Goal: Task Accomplishment & Management: Manage account settings

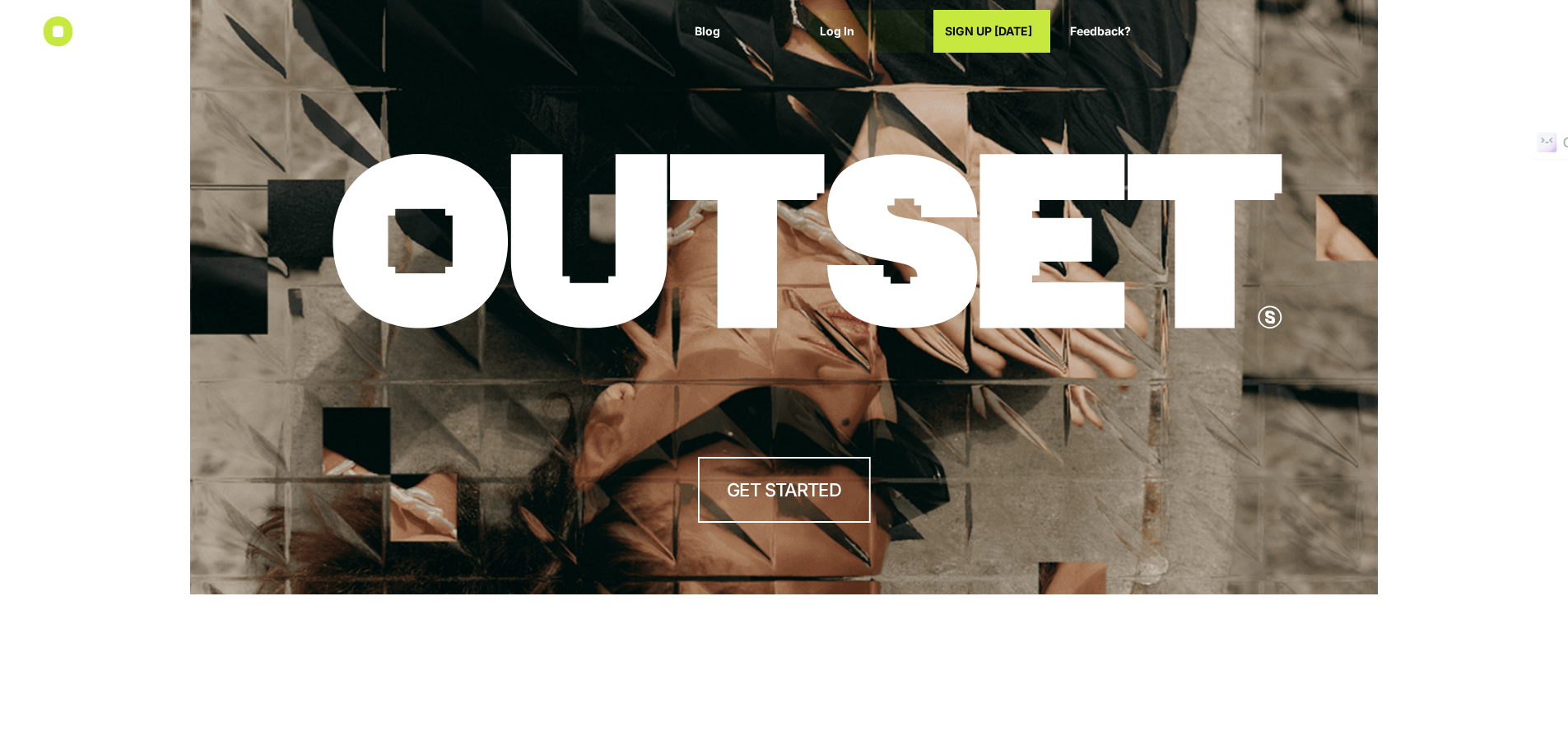
click at [832, 25] on p "Log In" at bounding box center [866, 31] width 94 height 14
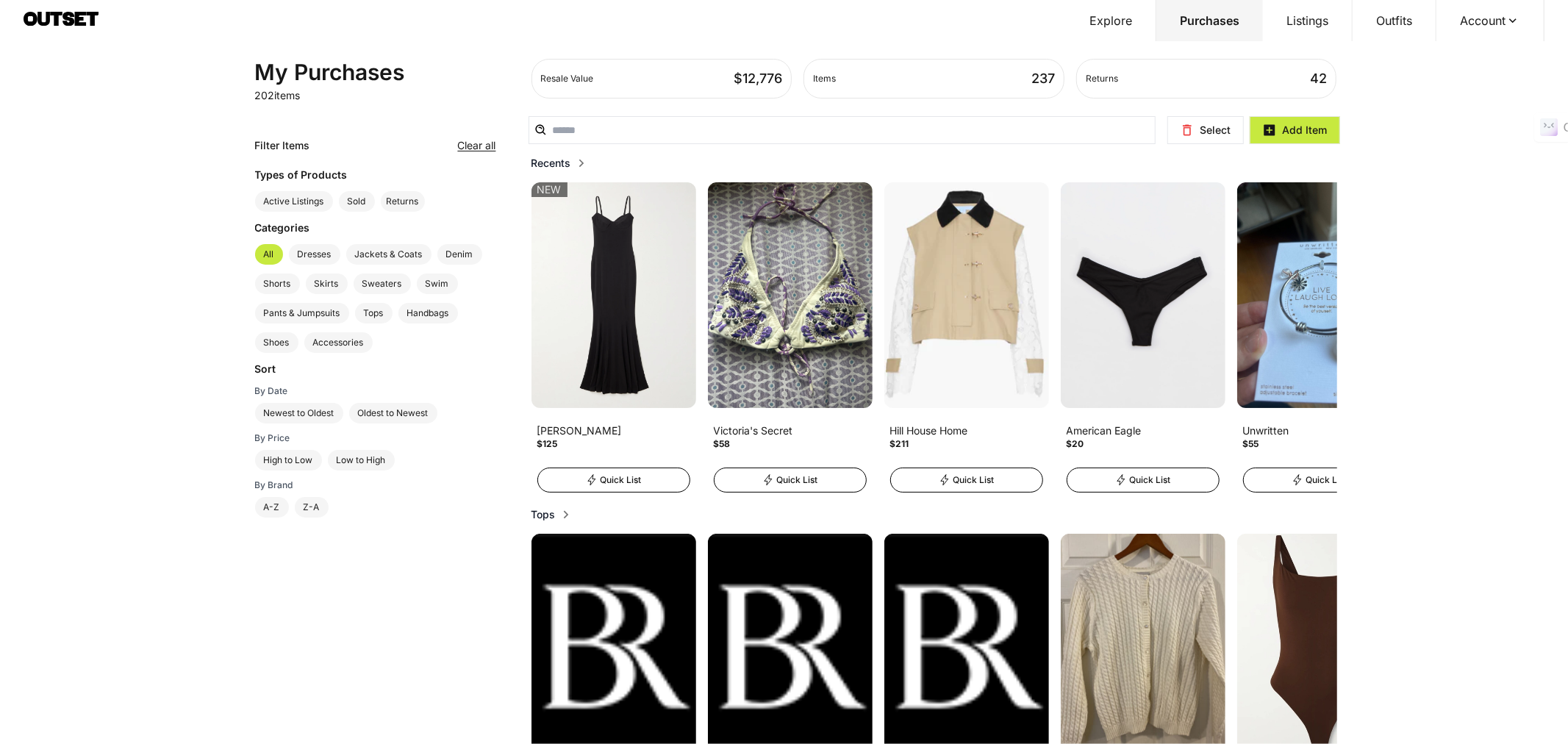
click at [1325, 25] on button "Listings" at bounding box center [1308, 20] width 90 height 41
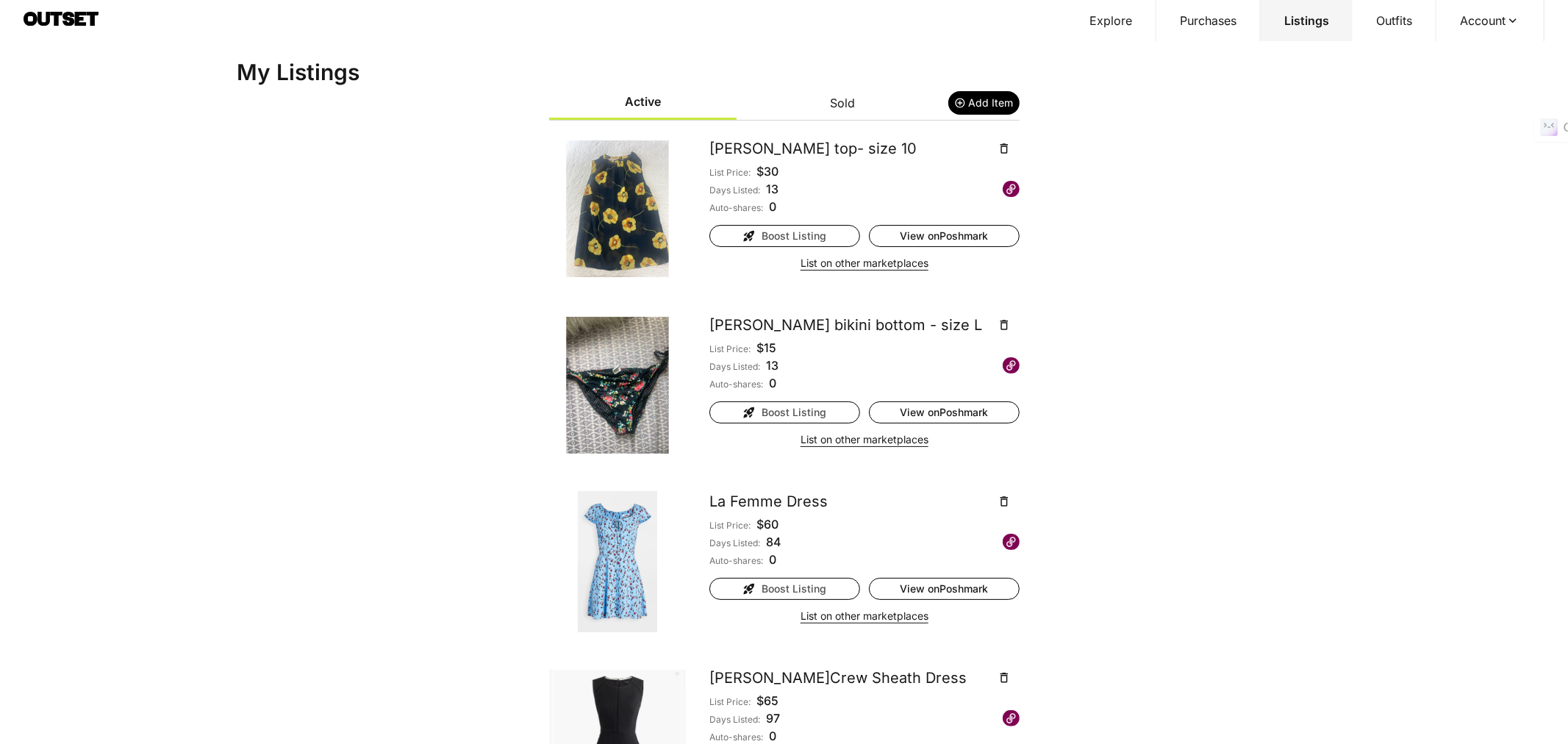
click at [833, 105] on button "Sold" at bounding box center [843, 102] width 188 height 32
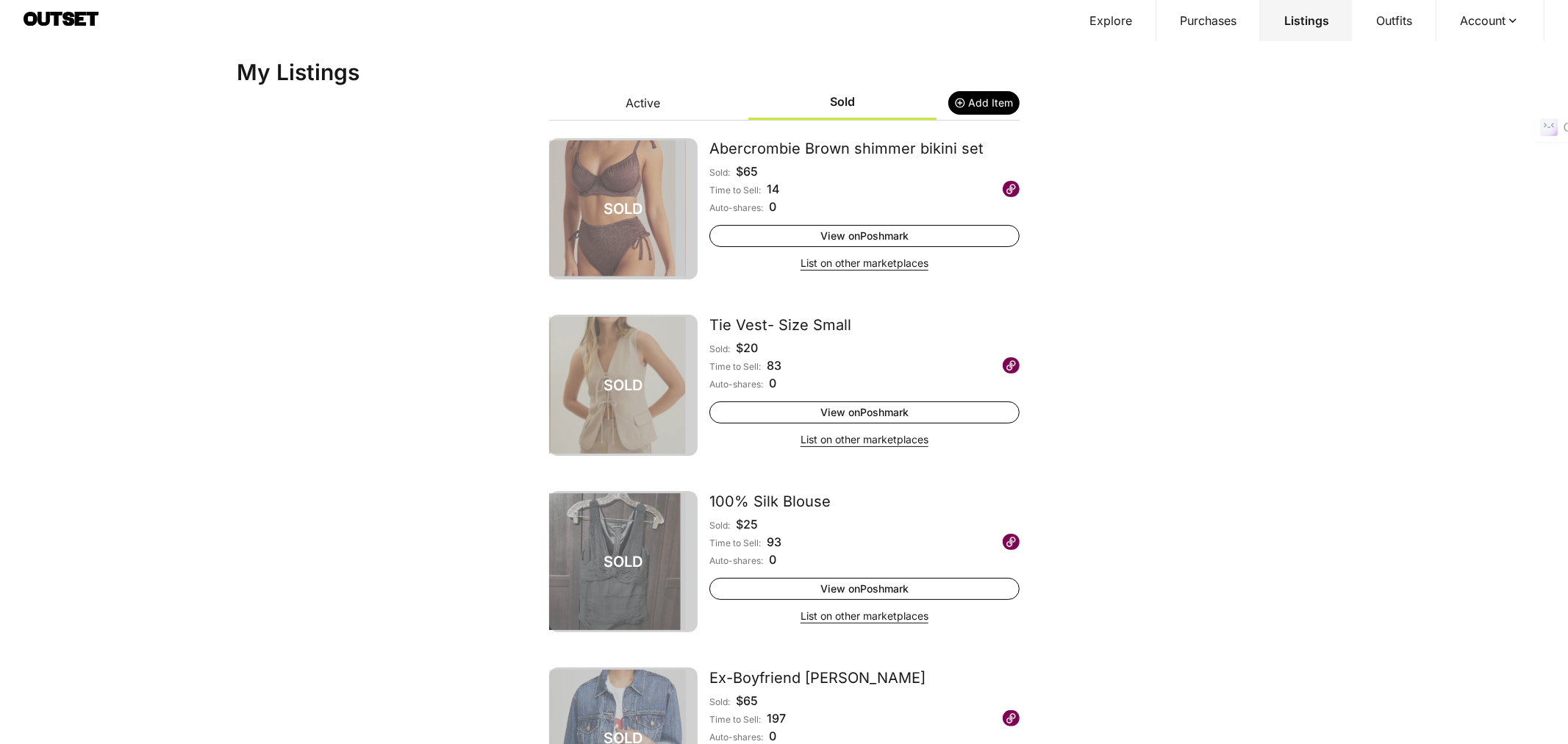
click at [662, 99] on button "Active" at bounding box center [643, 102] width 188 height 32
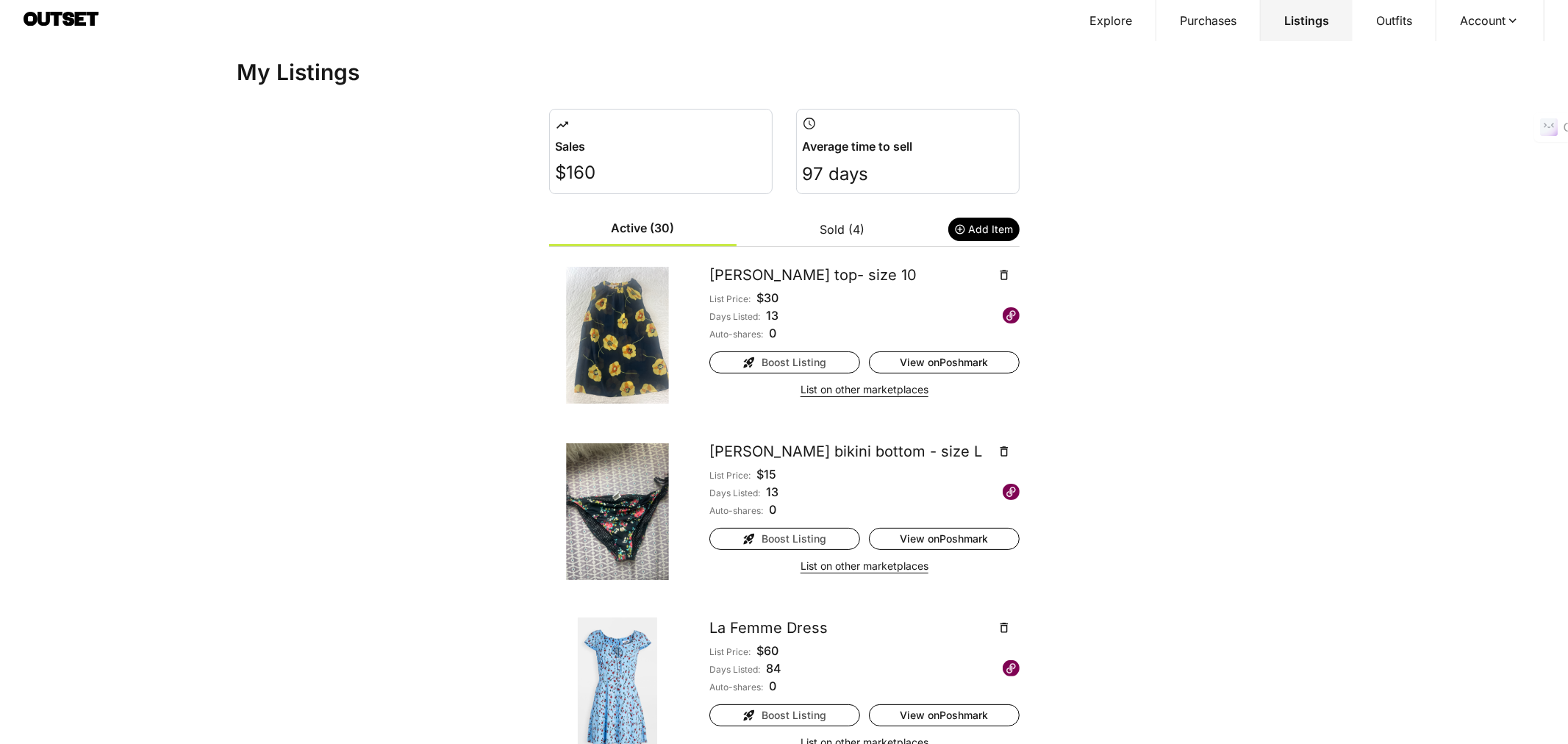
click at [1208, 16] on button "Purchases" at bounding box center [1209, 20] width 105 height 41
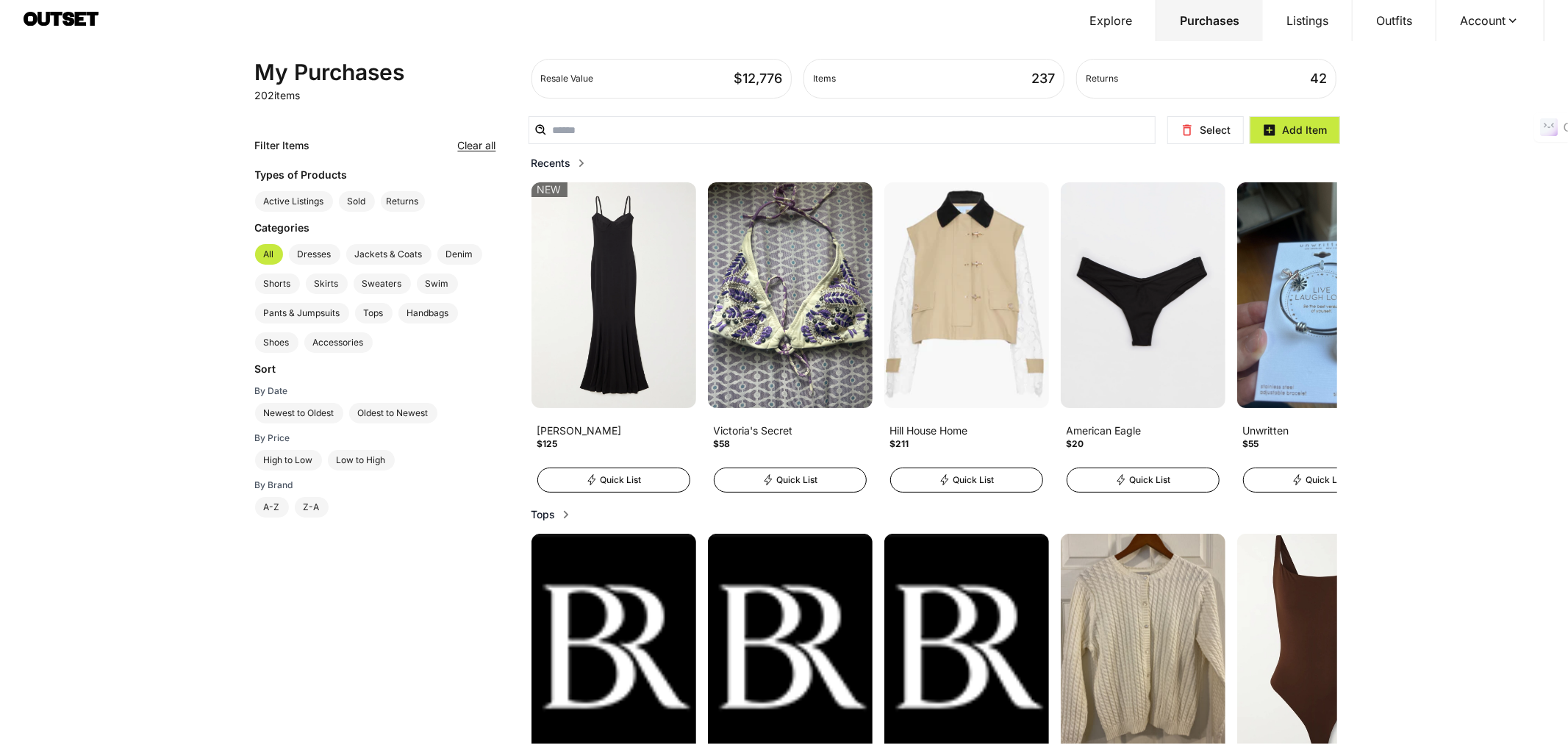
click at [561, 159] on h2 "Recents" at bounding box center [551, 163] width 40 height 15
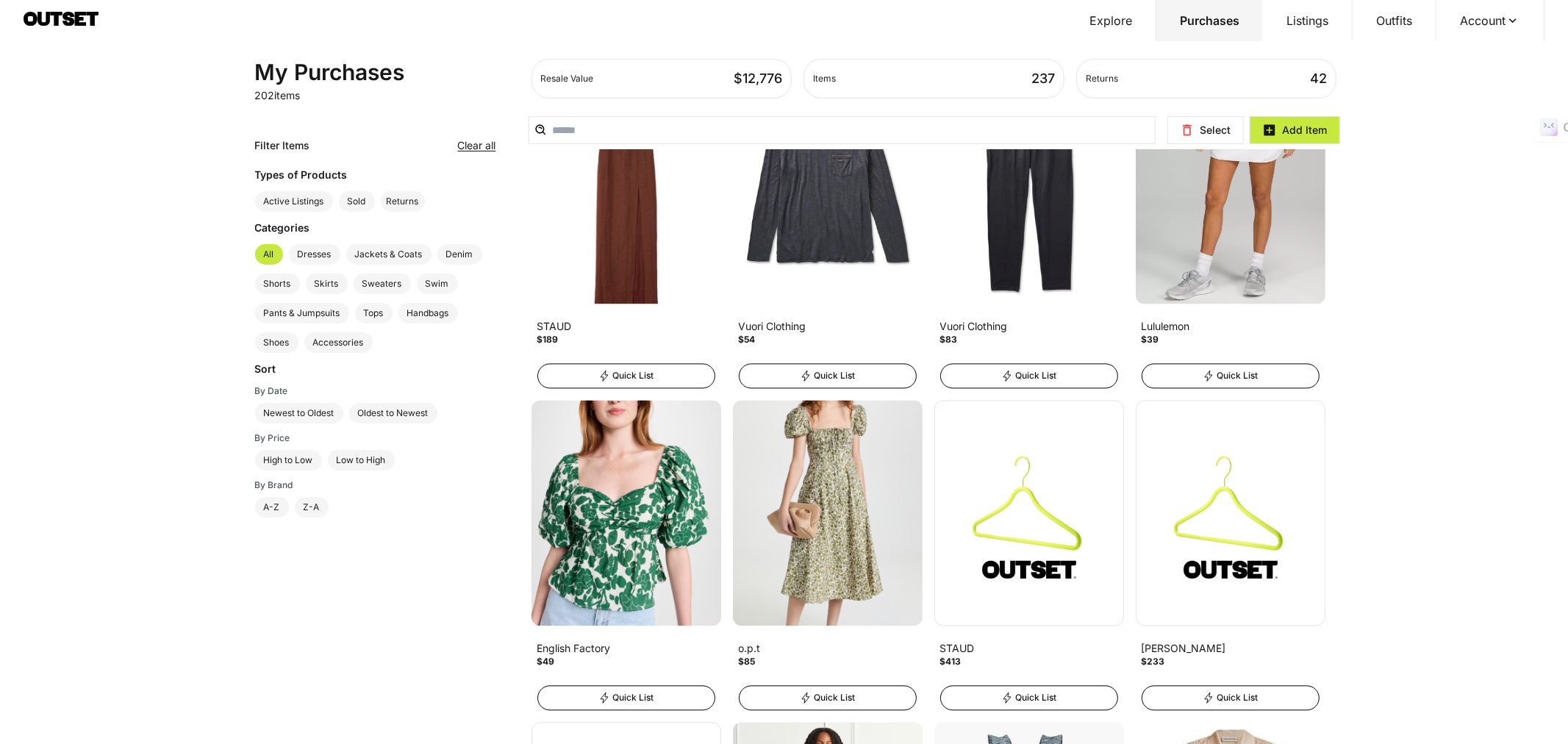
scroll to position [7538, 0]
